Goal: Find contact information: Find contact information

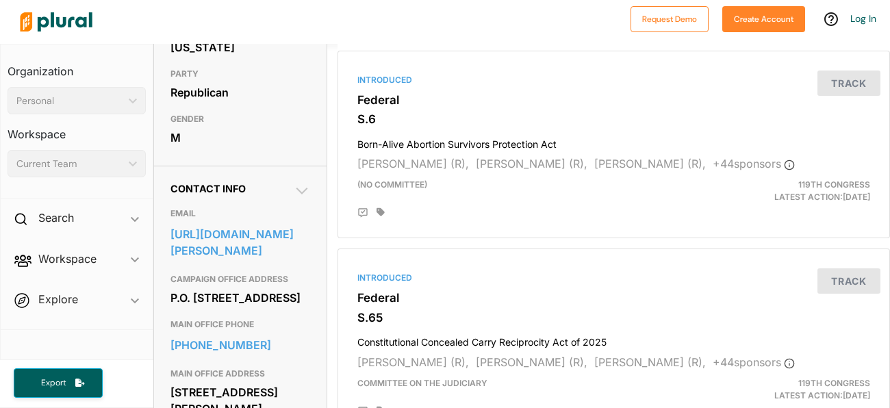
scroll to position [306, 0]
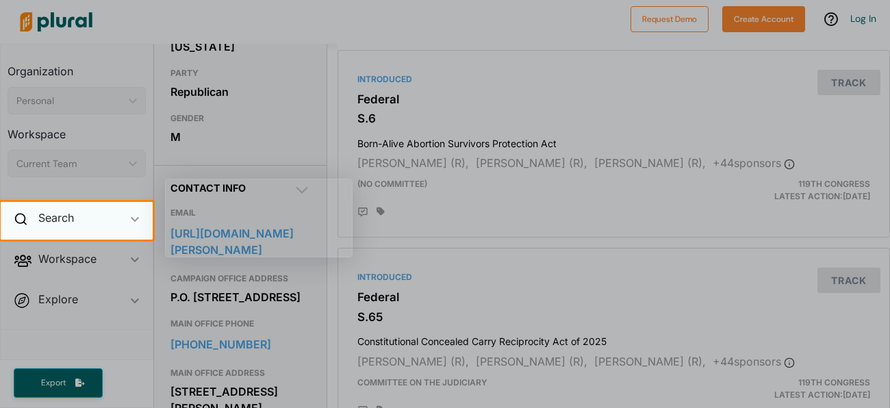
click at [136, 237] on div "Search ic_keyboard_arrow_down" at bounding box center [77, 220] width 152 height 37
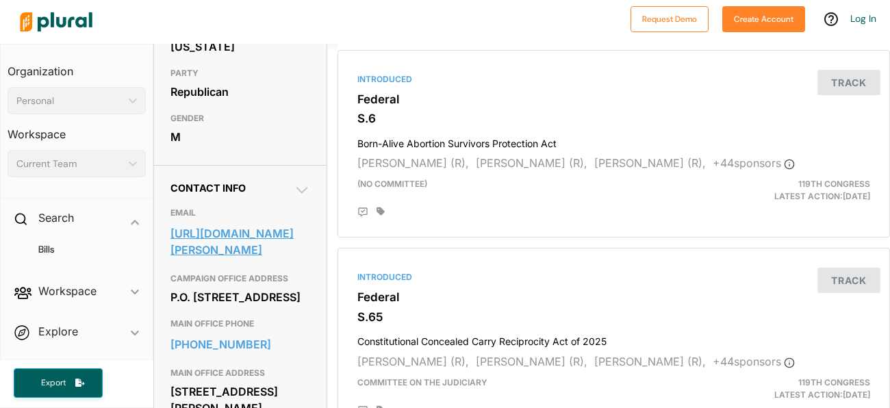
click at [199, 260] on link "https://www.moreno.senate.gov/share-your-opinion/" at bounding box center [240, 241] width 140 height 37
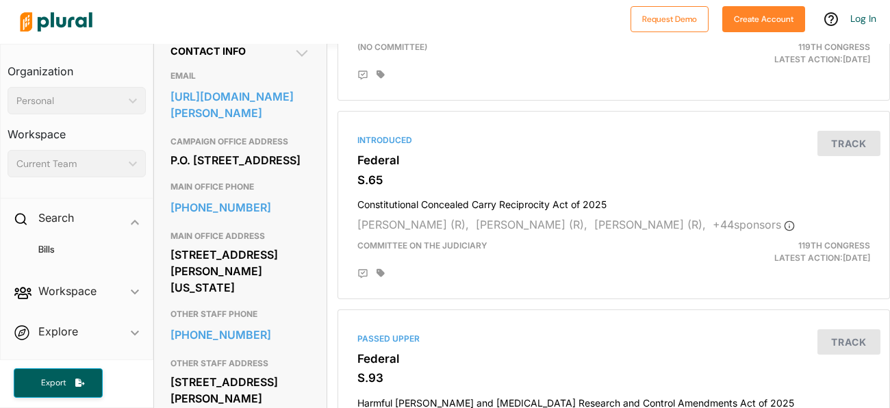
scroll to position [416, 0]
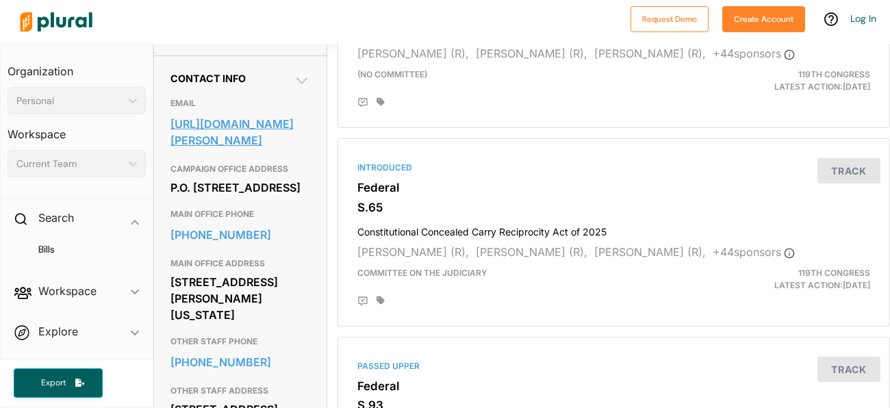
drag, startPoint x: 162, startPoint y: 138, endPoint x: 263, endPoint y: 183, distance: 110.1
copy link "https://www.moreno.senate.gov/share-your-opinion/"
click at [306, 223] on h3 "MAIN OFFICE PHONE" at bounding box center [240, 214] width 140 height 16
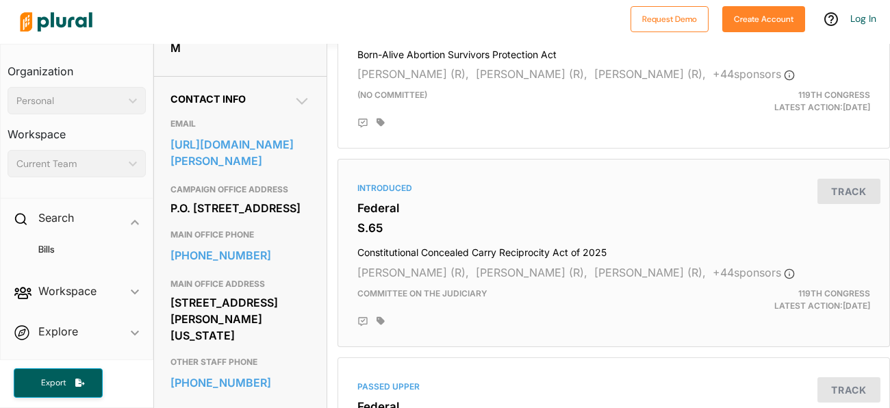
scroll to position [388, 0]
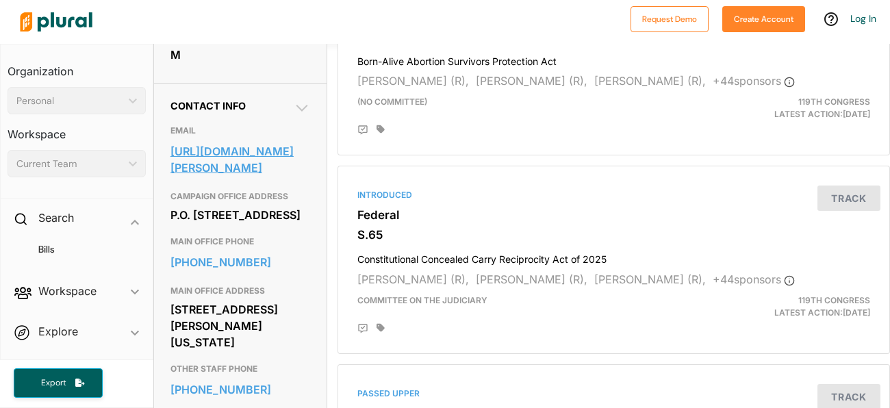
drag, startPoint x: 164, startPoint y: 166, endPoint x: 251, endPoint y: 205, distance: 95.9
copy link "https://www.moreno.senate.gov/share-your-opinion/"
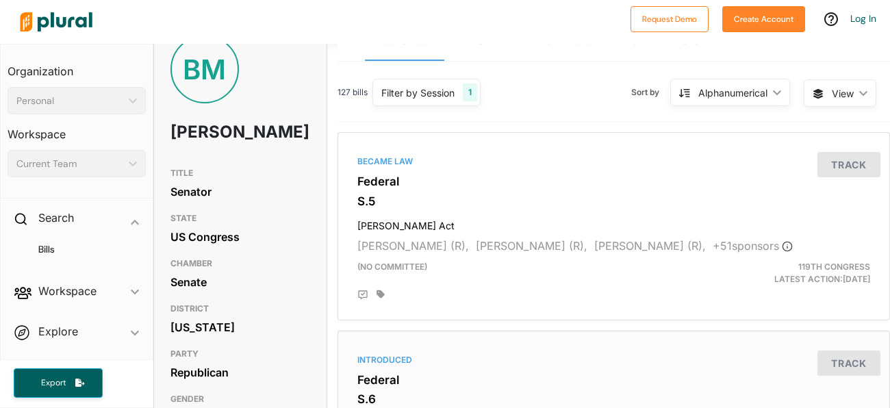
scroll to position [0, 0]
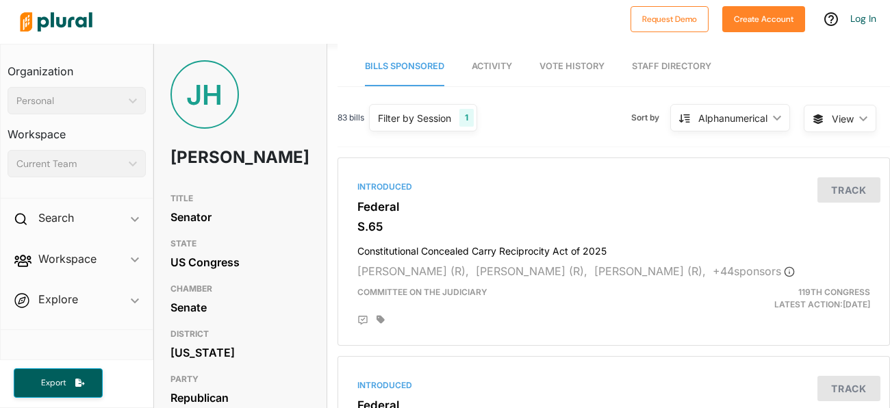
click at [527, 132] on div "83 bills Filter by Session 1 Filter by Session close Current Sessions US Congre…" at bounding box center [614, 123] width 553 height 47
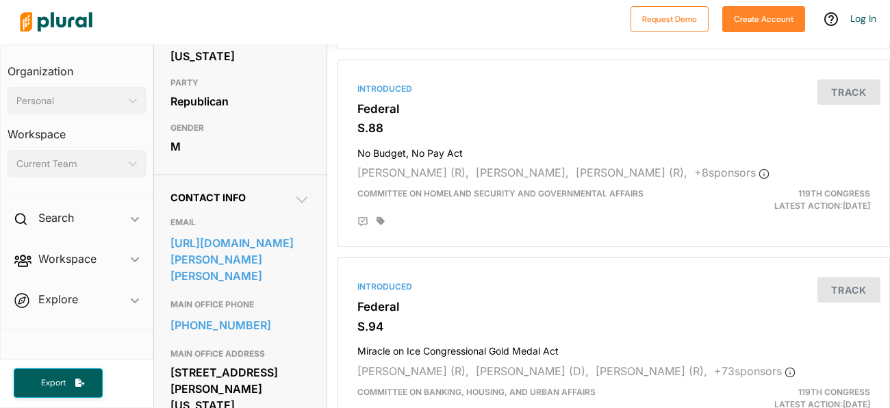
scroll to position [328, 0]
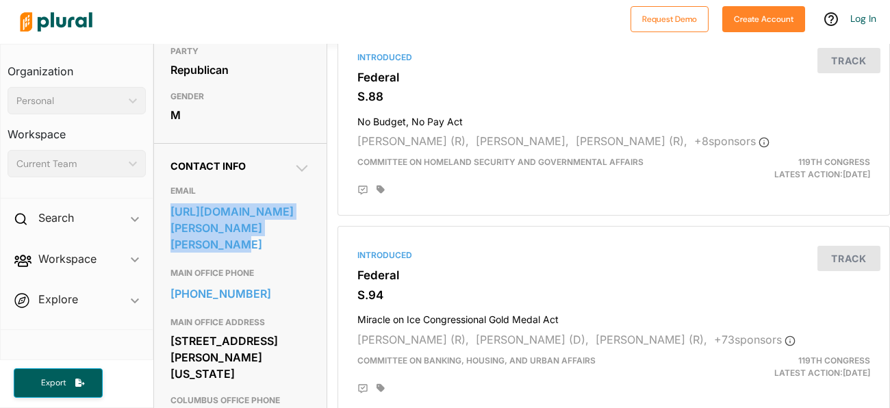
drag, startPoint x: 162, startPoint y: 228, endPoint x: 289, endPoint y: 264, distance: 132.4
copy link "https://www.husted.senate.gov/contact-jon/"
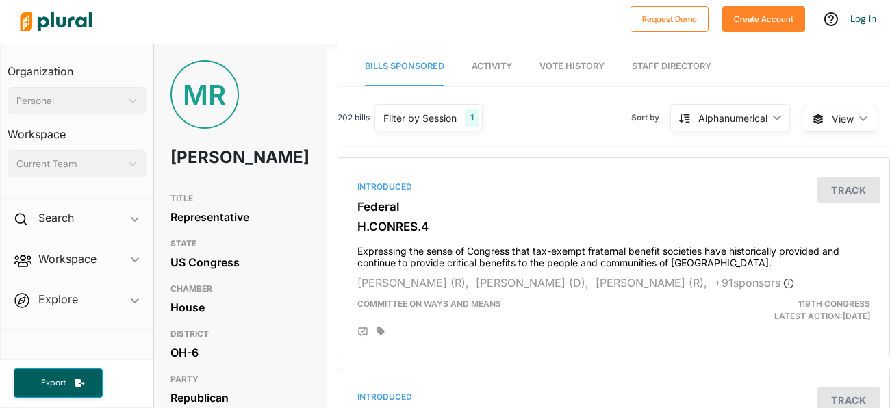
click at [275, 186] on div "[PERSON_NAME]" at bounding box center [240, 123] width 173 height 126
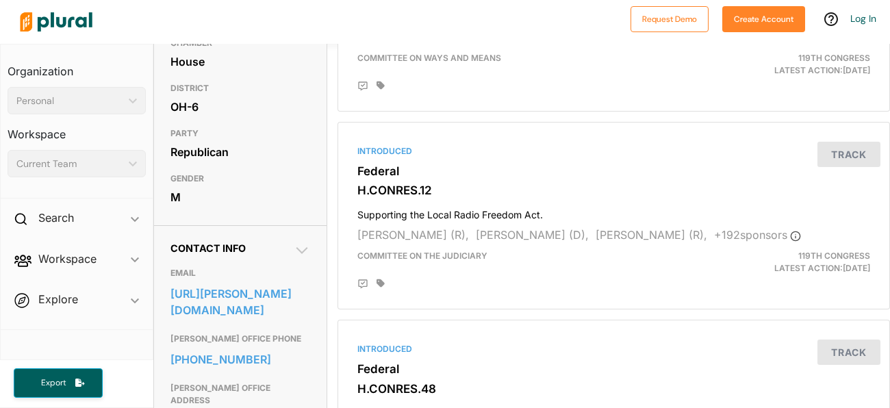
scroll to position [301, 0]
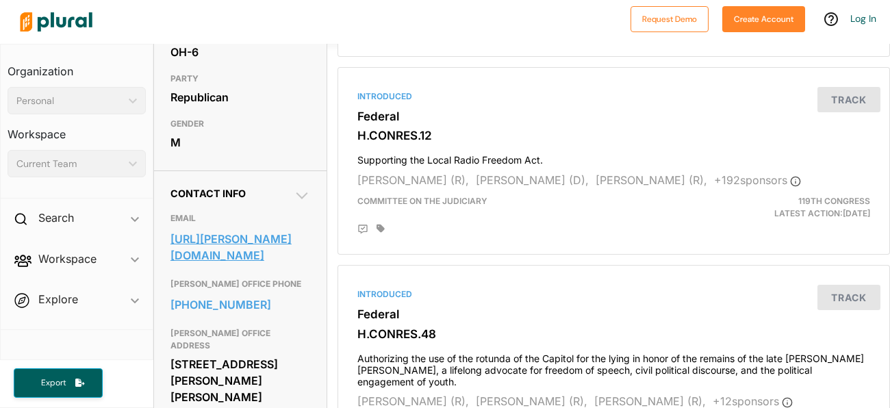
drag, startPoint x: 167, startPoint y: 258, endPoint x: 265, endPoint y: 301, distance: 107.0
copy link "[URL][PERSON_NAME][DOMAIN_NAME]"
